Goal: Task Accomplishment & Management: Manage account settings

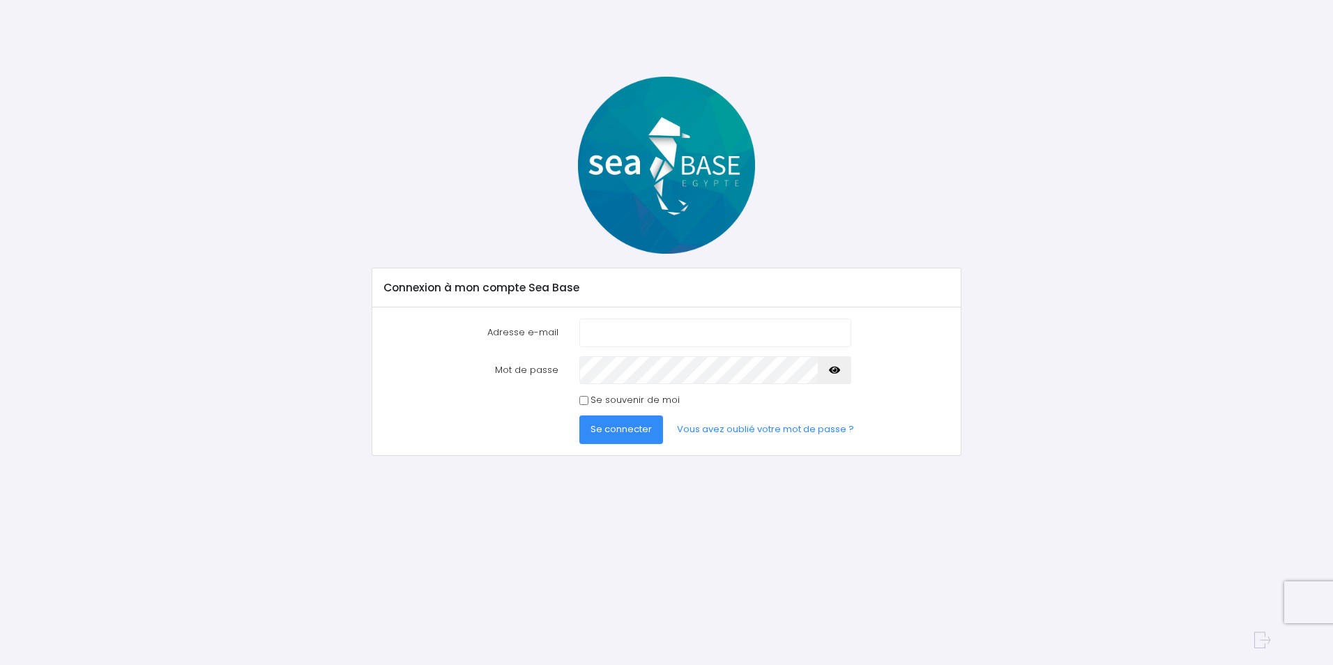
type input "[EMAIL_ADDRESS][DOMAIN_NAME]"
click at [628, 425] on span "Se connecter" at bounding box center [620, 428] width 61 height 13
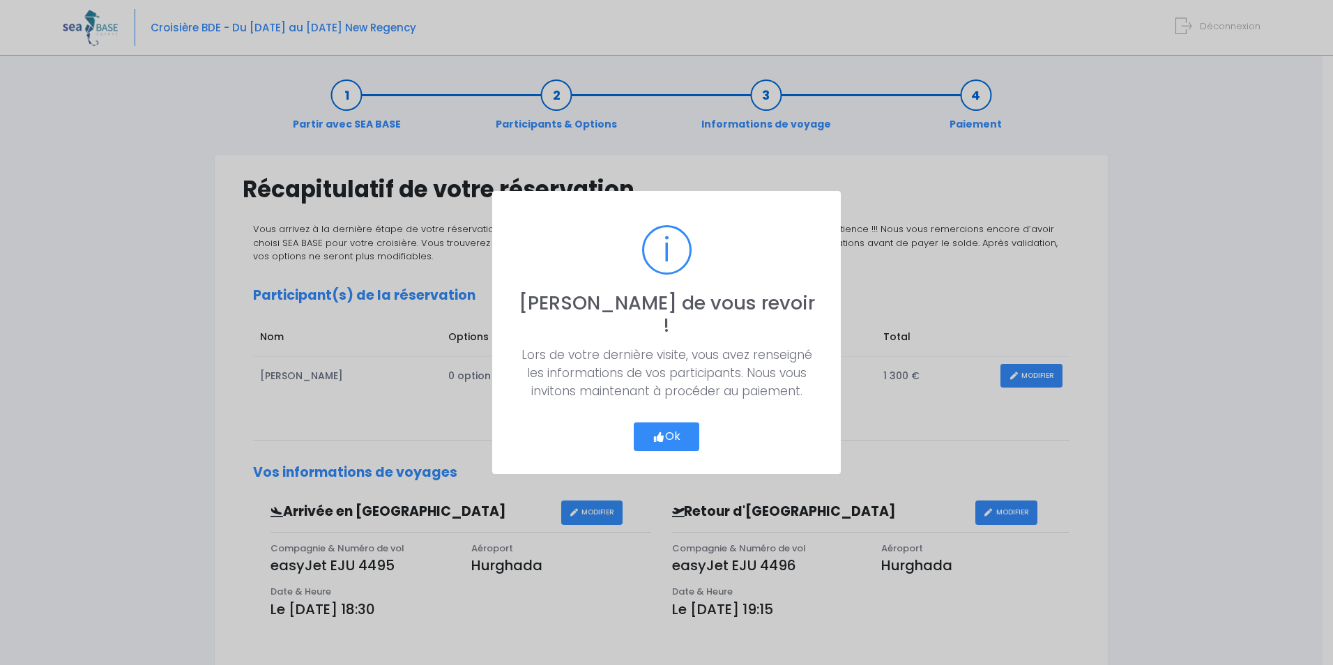
click at [687, 426] on button "Ok" at bounding box center [667, 436] width 66 height 29
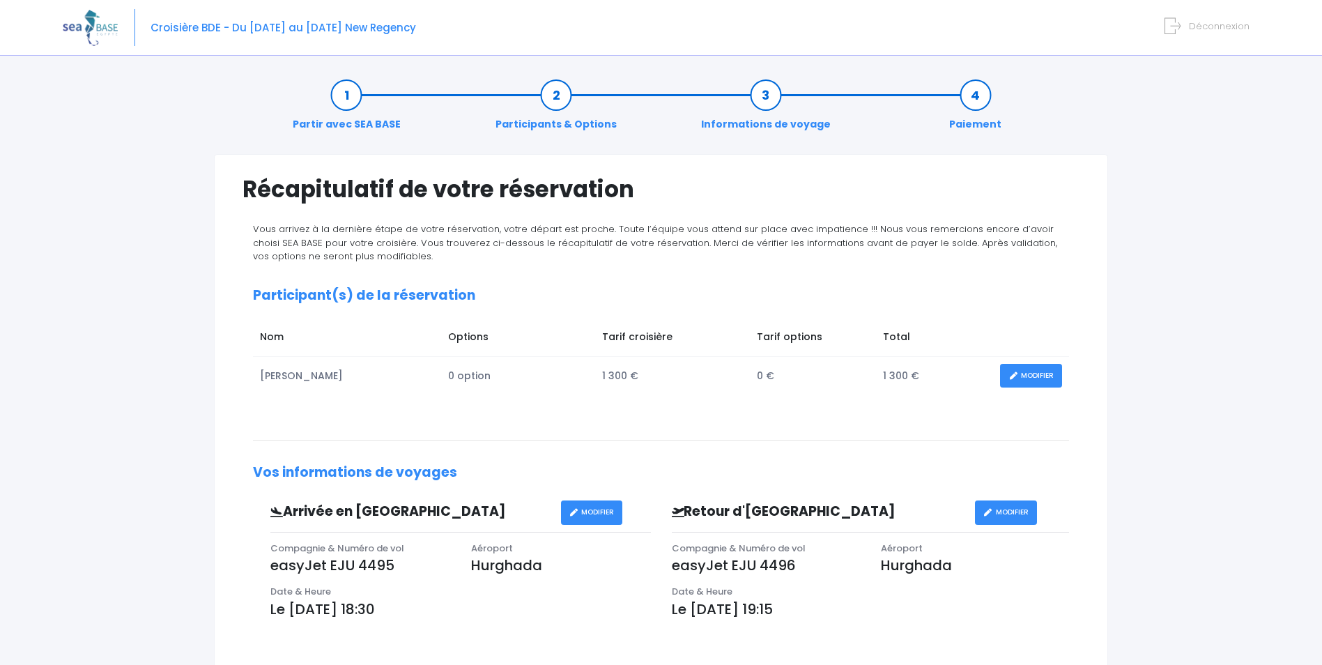
scroll to position [279, 0]
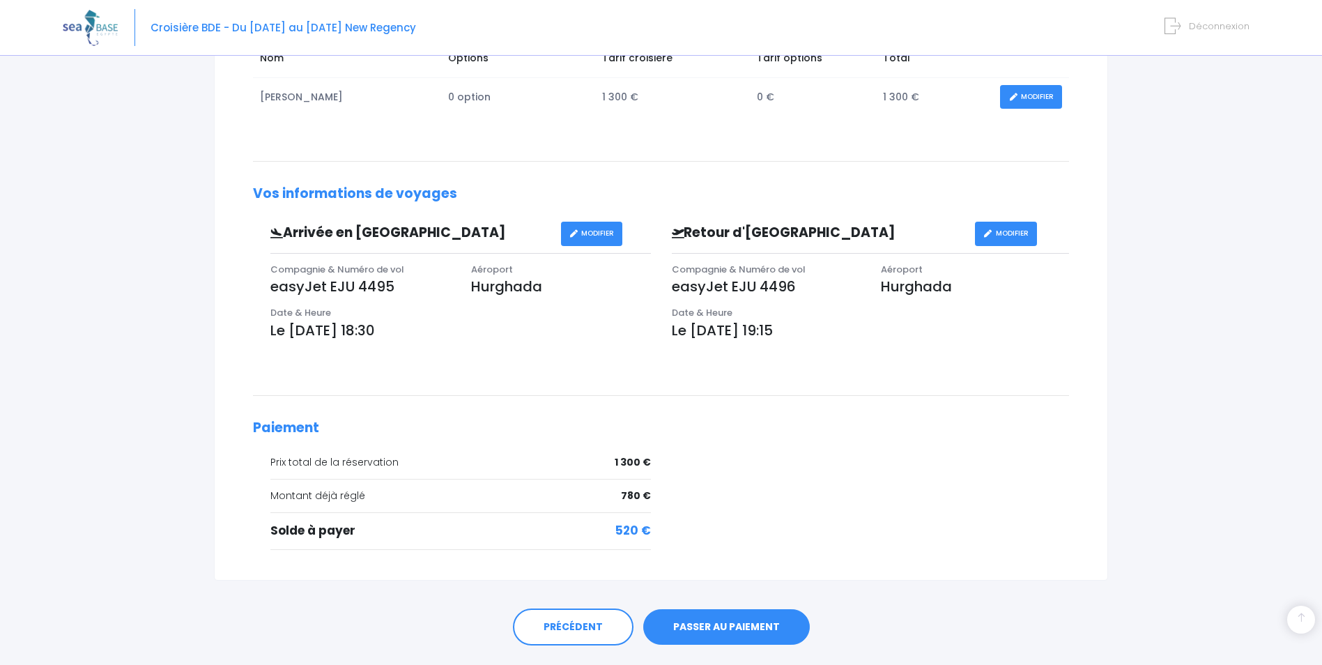
click at [736, 633] on link "PASSER AU PAIEMENT" at bounding box center [726, 627] width 167 height 36
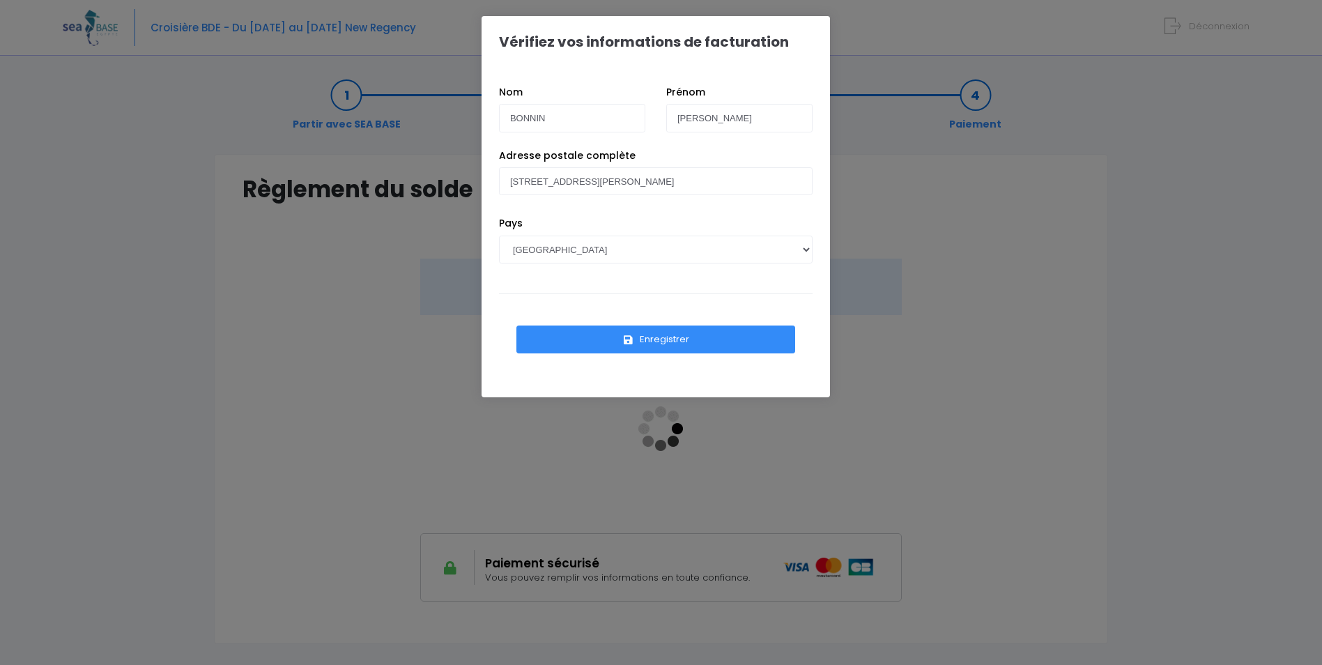
click at [674, 341] on button "Enregistrer" at bounding box center [655, 339] width 279 height 28
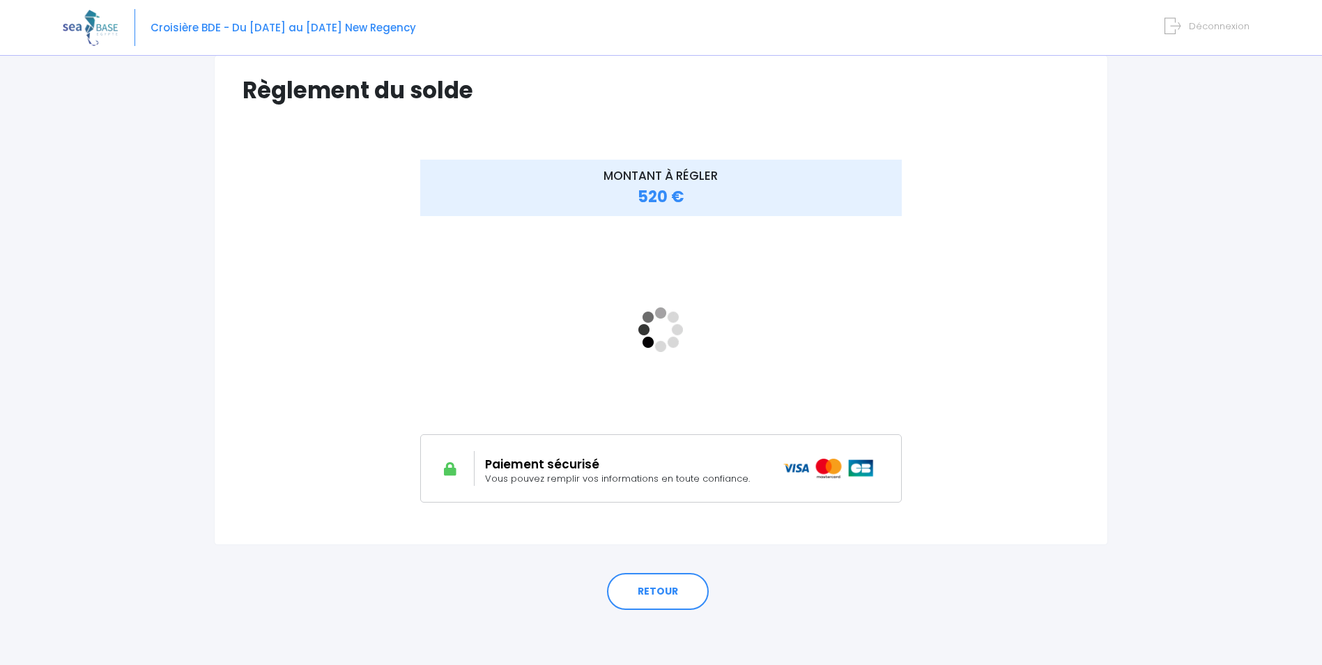
scroll to position [100, 0]
click at [675, 585] on link "RETOUR" at bounding box center [658, 591] width 102 height 38
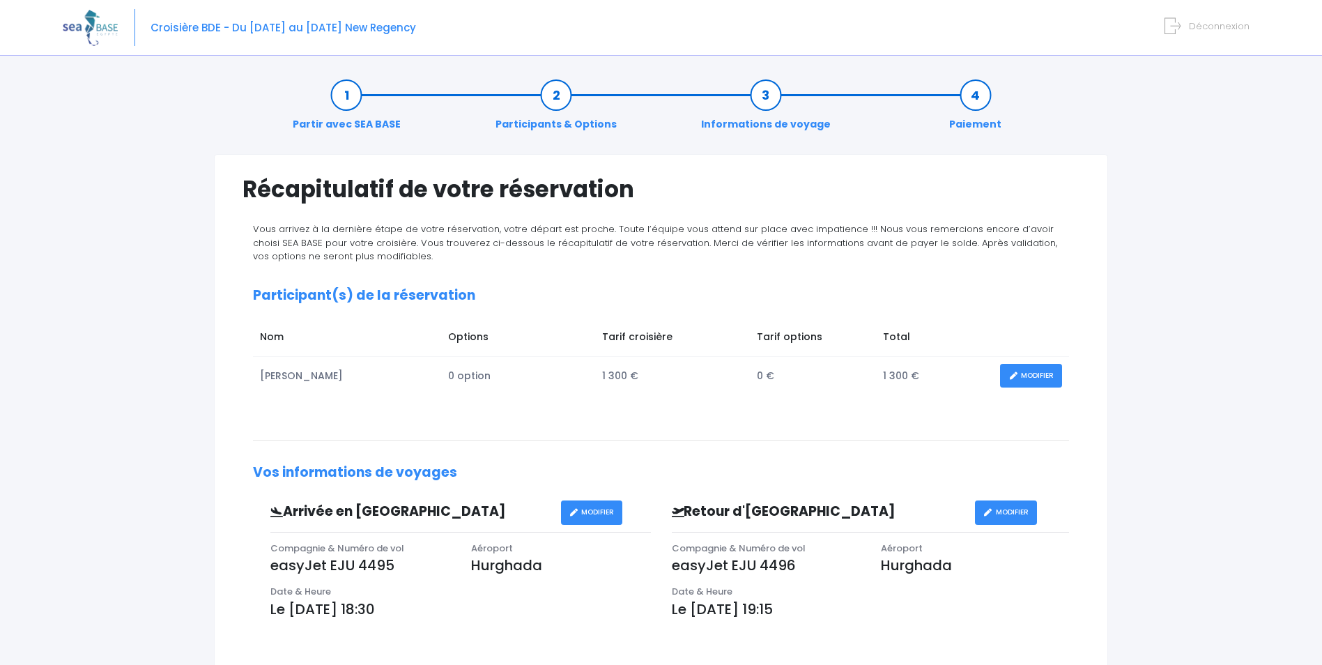
scroll to position [315, 0]
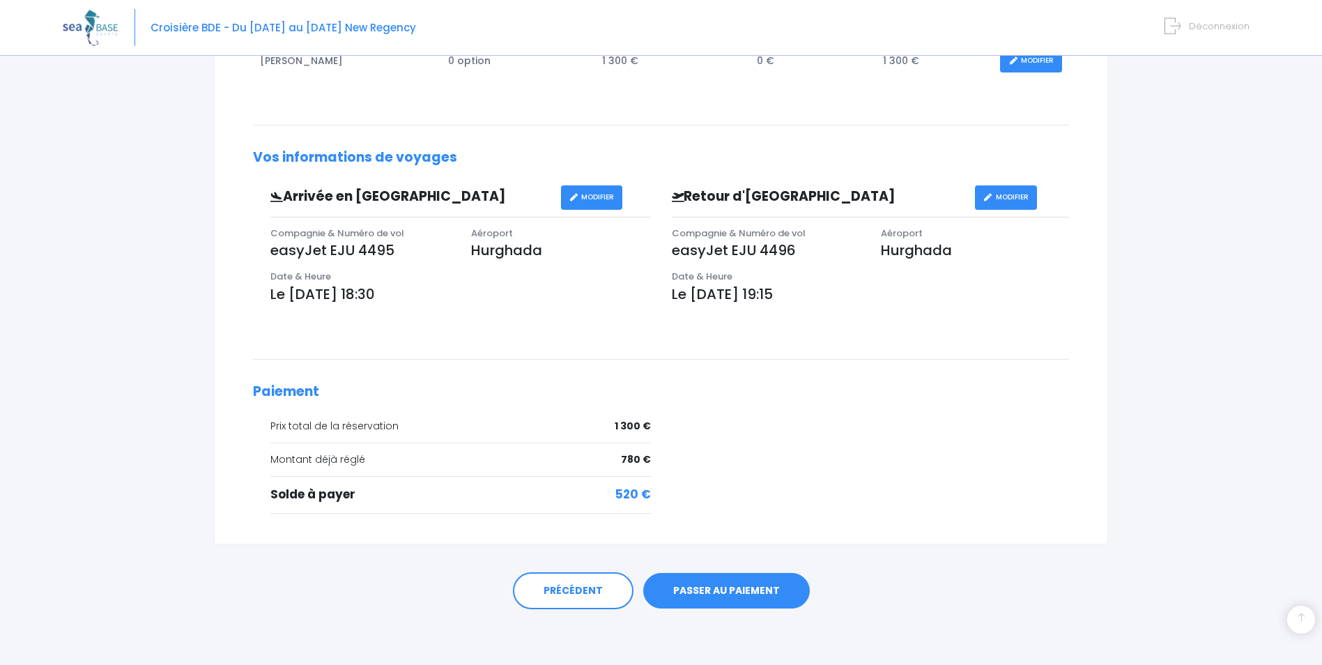
click at [739, 585] on link "PASSER AU PAIEMENT" at bounding box center [726, 591] width 167 height 36
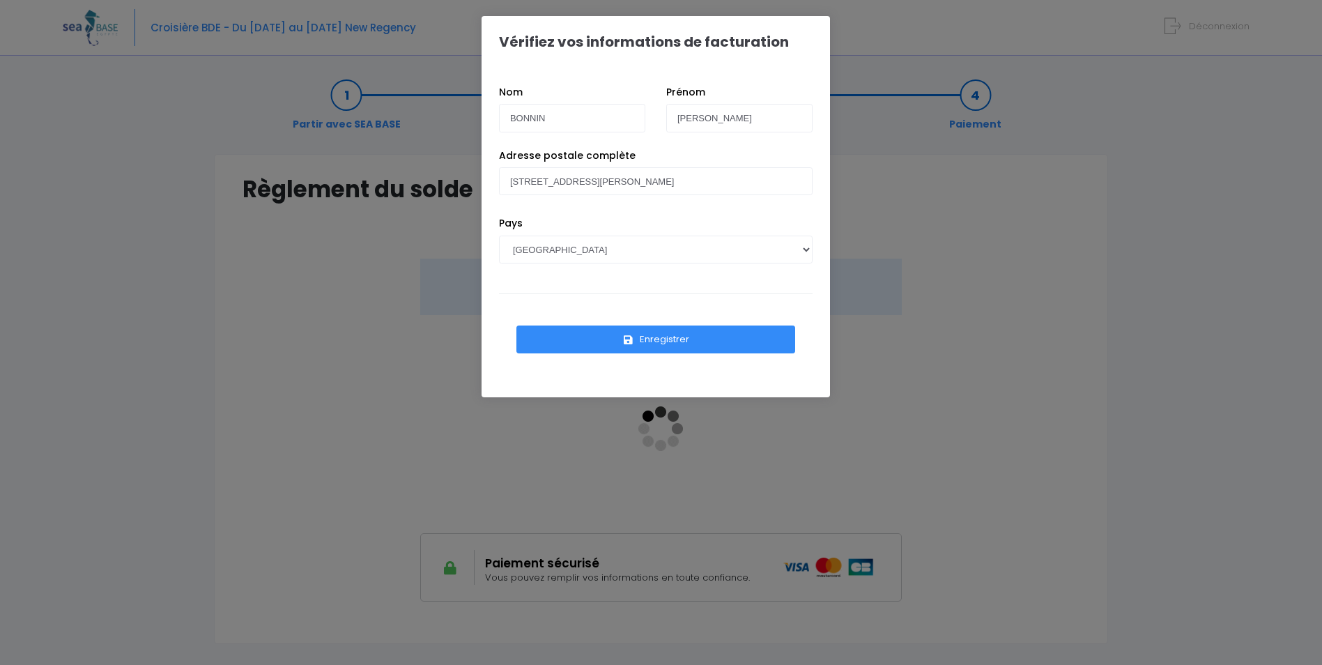
click at [645, 339] on button "Enregistrer" at bounding box center [655, 339] width 279 height 28
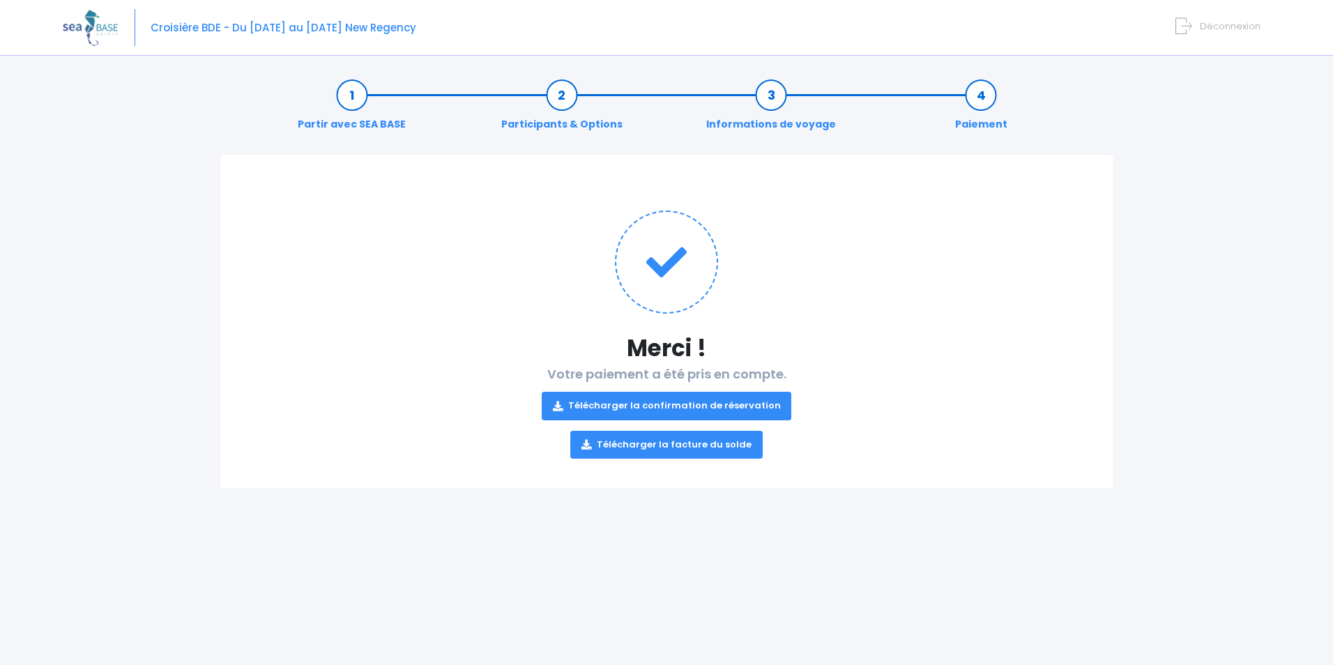
click at [735, 445] on link "Télécharger la facture du solde" at bounding box center [666, 445] width 192 height 28
